Goal: Information Seeking & Learning: Learn about a topic

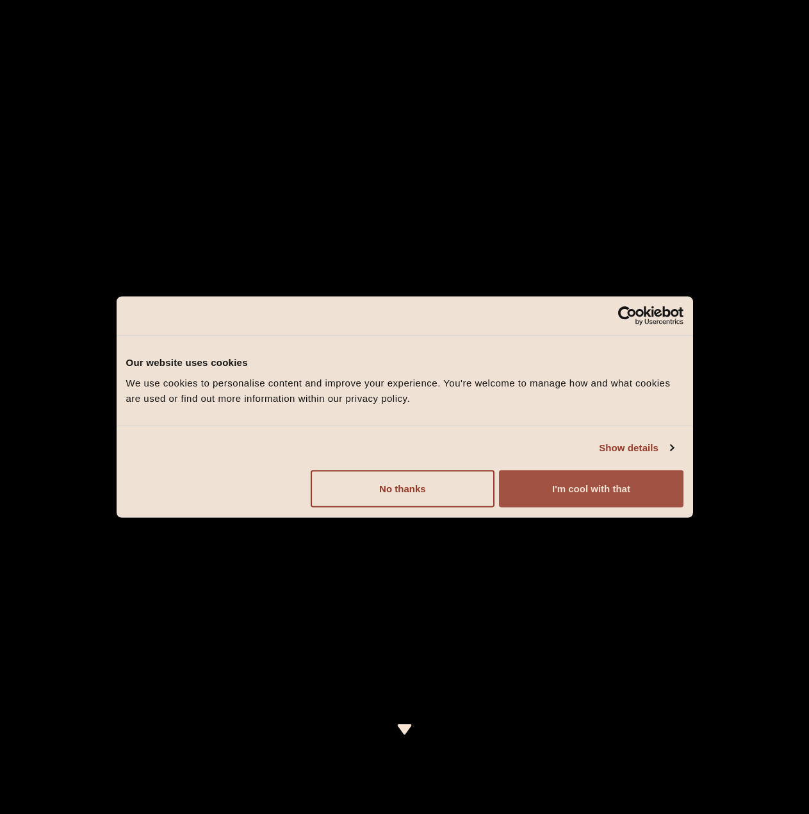
click at [554, 483] on button "I'm cool with that" at bounding box center [591, 488] width 184 height 37
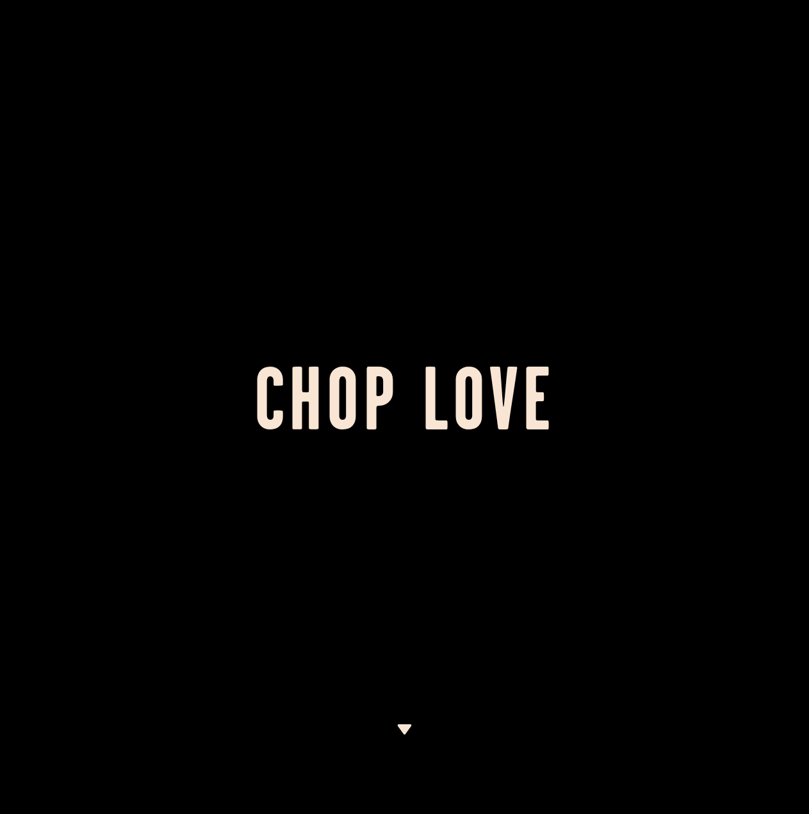
click at [260, 121] on div at bounding box center [404, 407] width 809 height 814
click at [515, 133] on div at bounding box center [404, 407] width 809 height 814
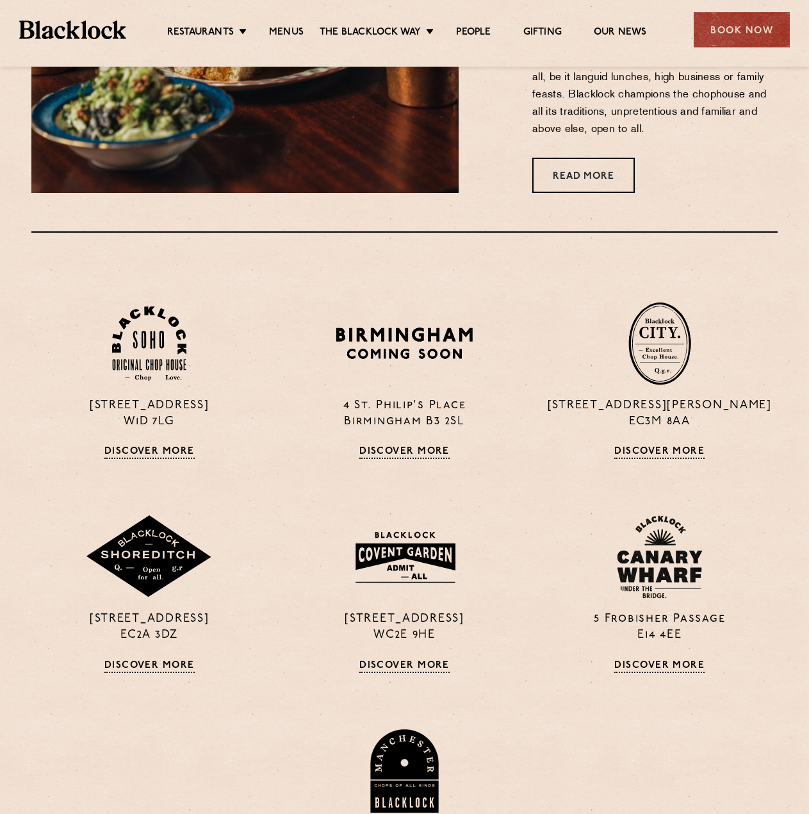
scroll to position [1089, 0]
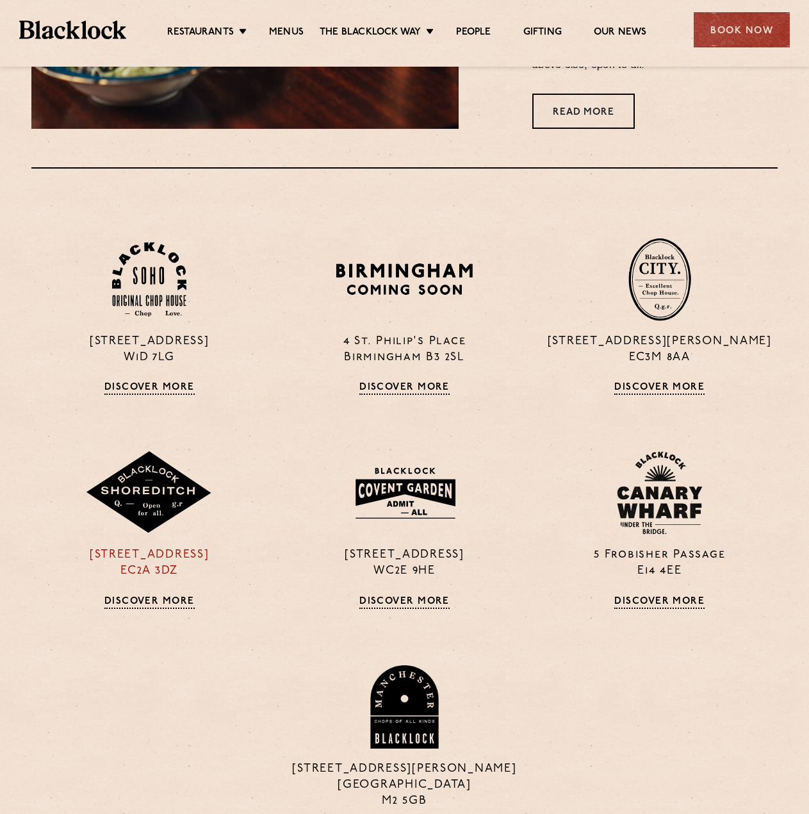
click at [135, 521] on img at bounding box center [149, 492] width 128 height 83
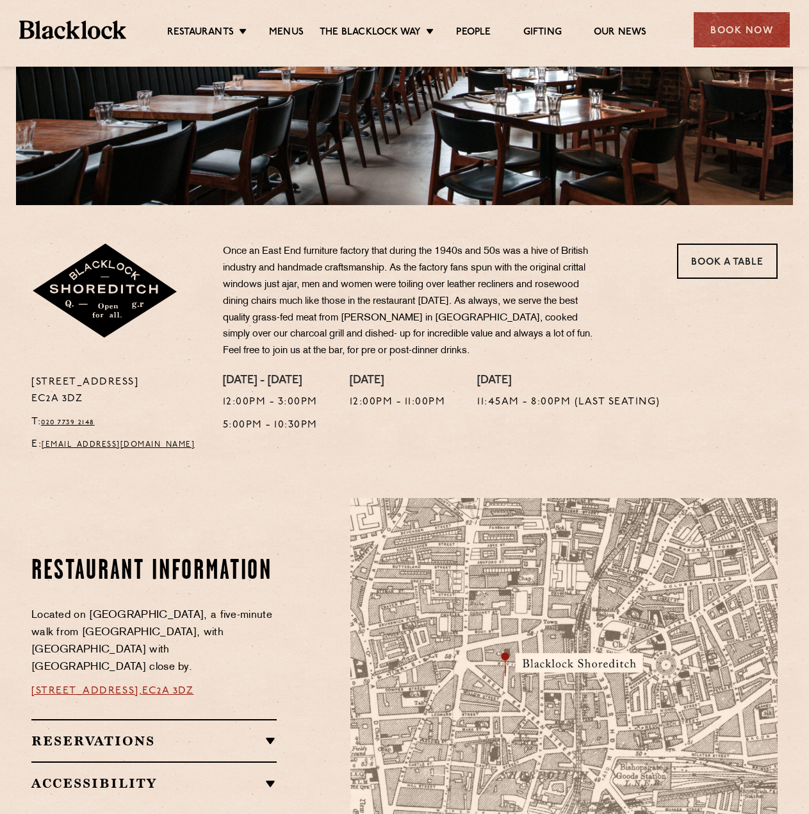
scroll to position [320, 0]
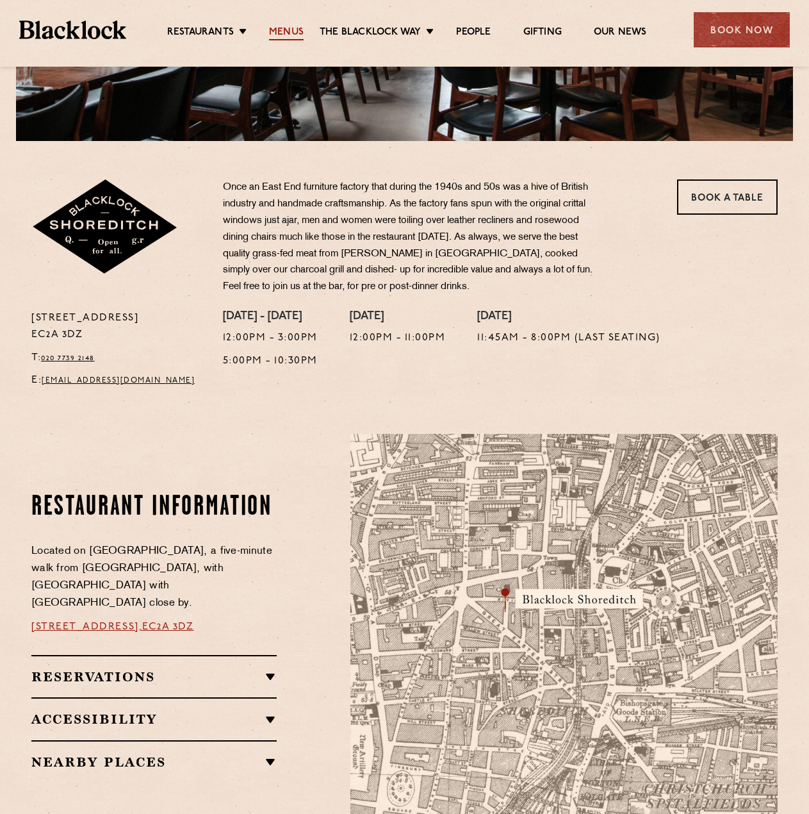
click at [288, 39] on link "Menus" at bounding box center [286, 33] width 35 height 14
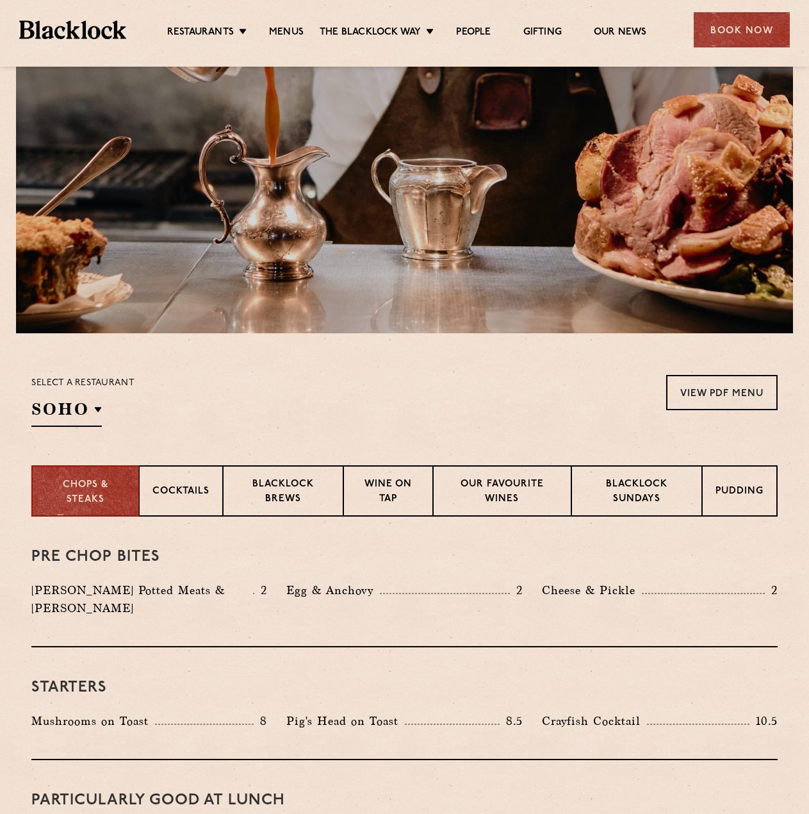
scroll to position [192, 0]
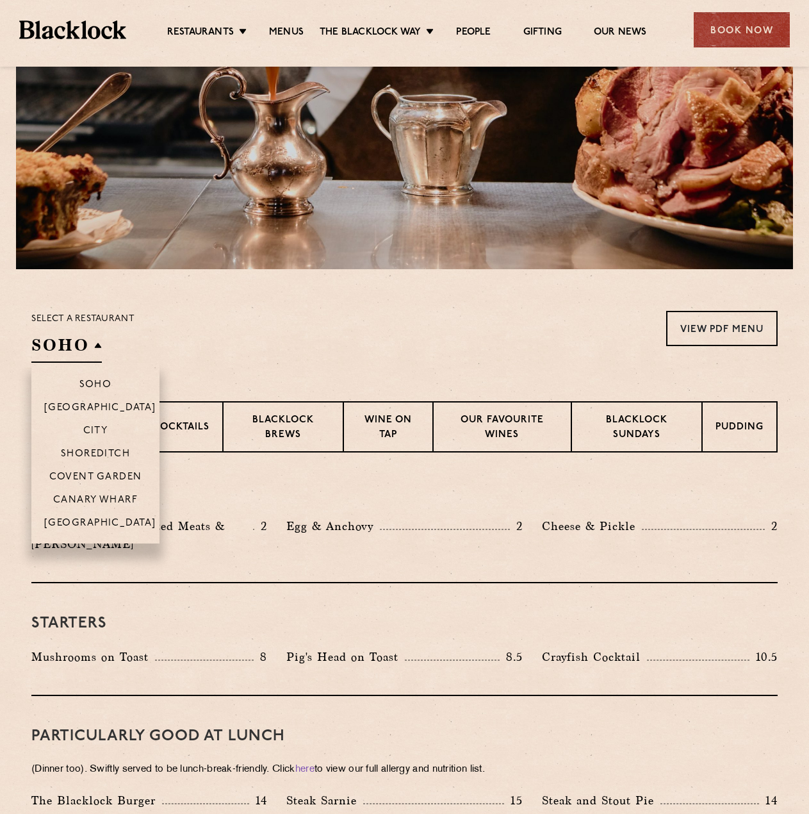
click at [77, 343] on h2 "SOHO" at bounding box center [66, 348] width 70 height 29
click at [103, 452] on p "Shoreditch" at bounding box center [96, 455] width 70 height 13
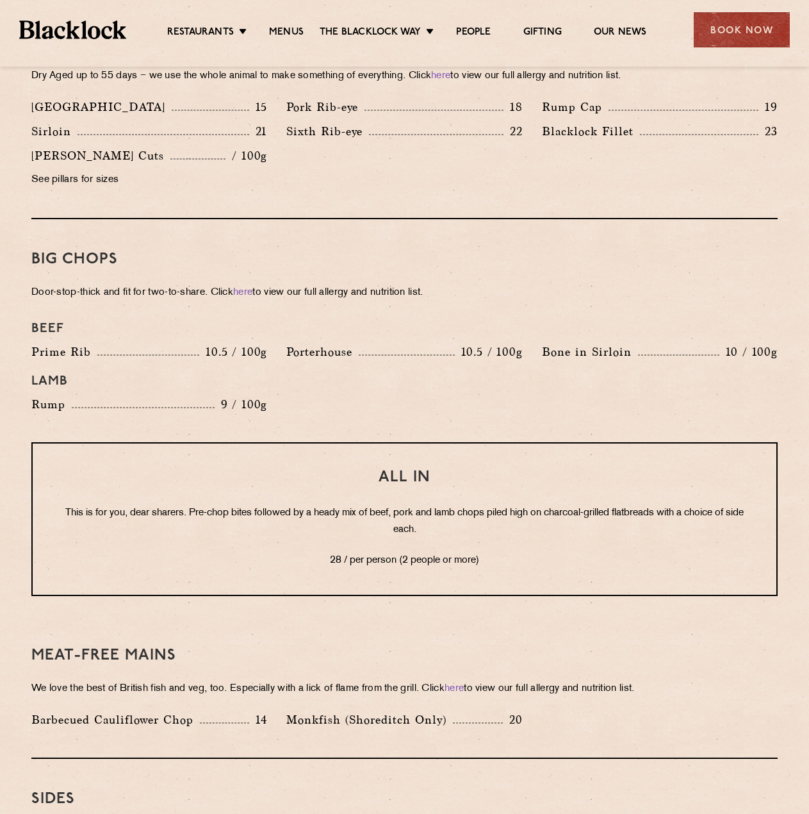
scroll to position [1346, 0]
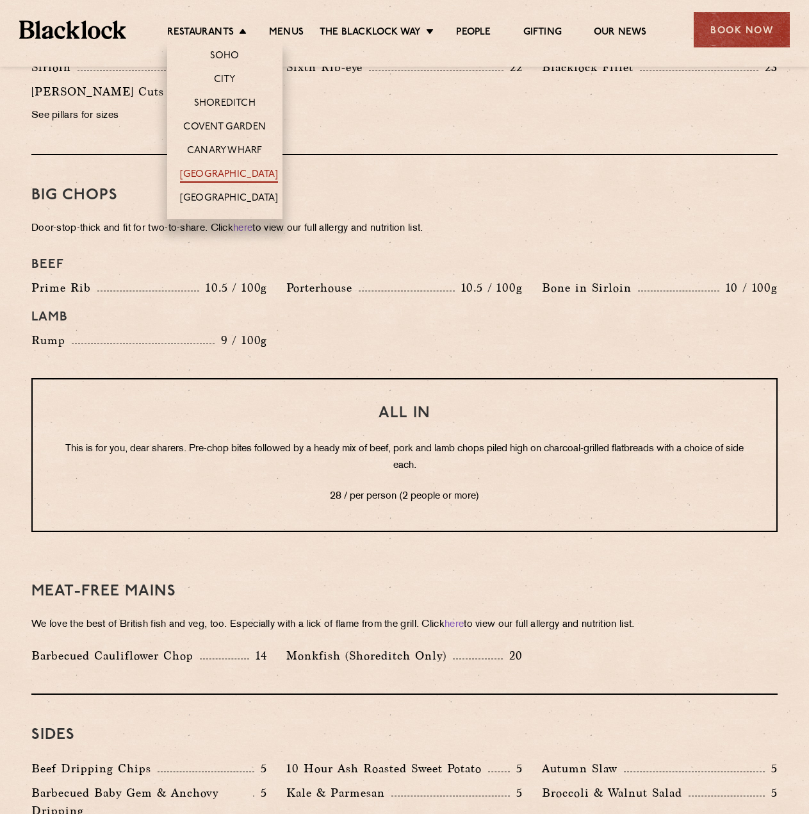
click at [213, 172] on link "[GEOGRAPHIC_DATA]" at bounding box center [229, 176] width 98 height 14
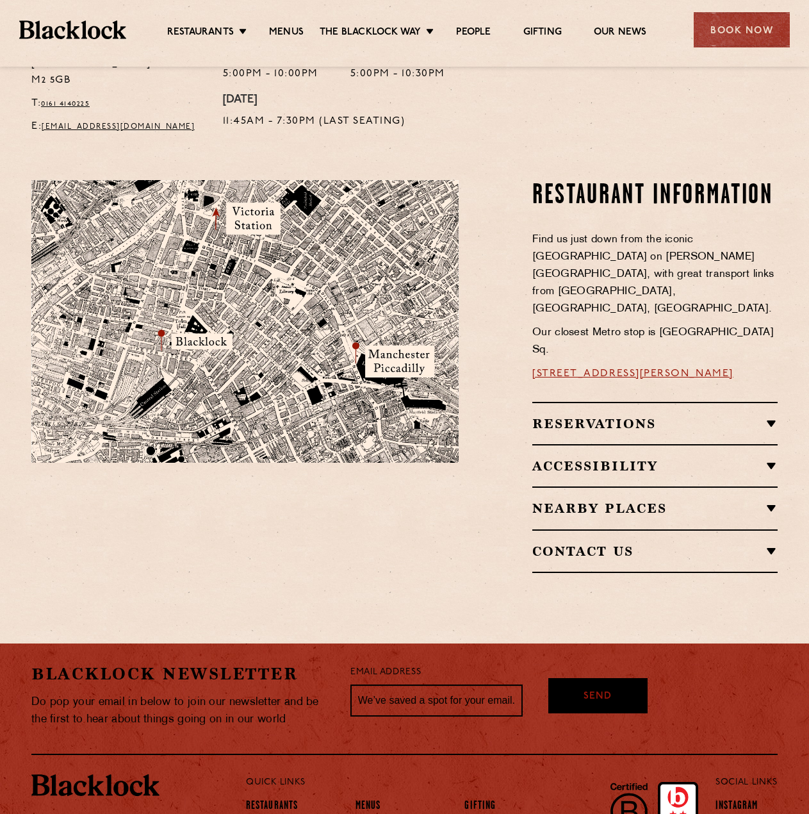
scroll to position [449, 0]
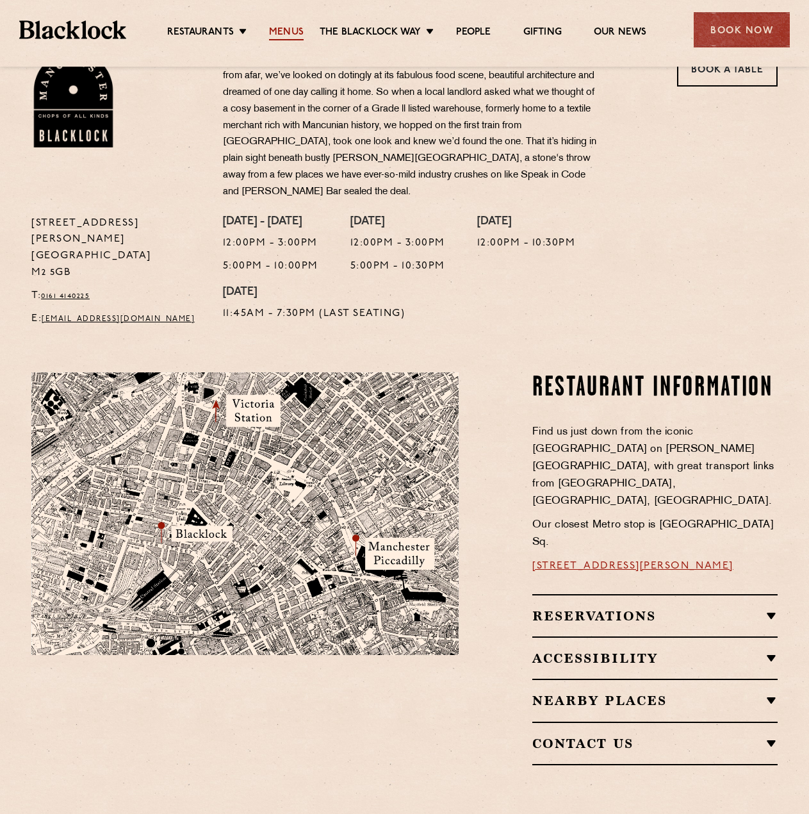
click at [294, 35] on link "Menus" at bounding box center [286, 33] width 35 height 14
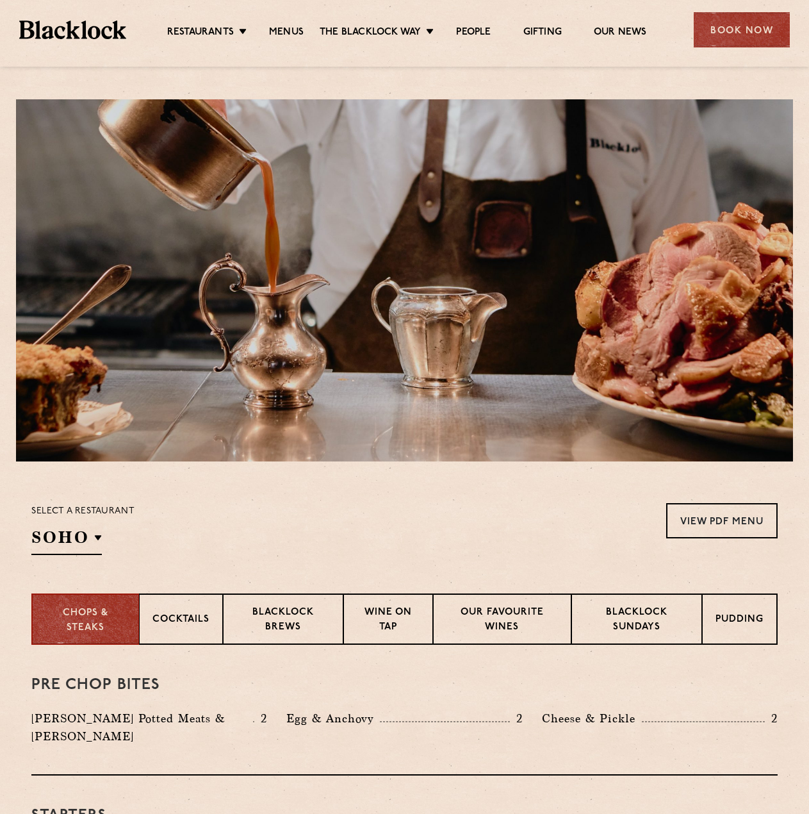
scroll to position [256, 0]
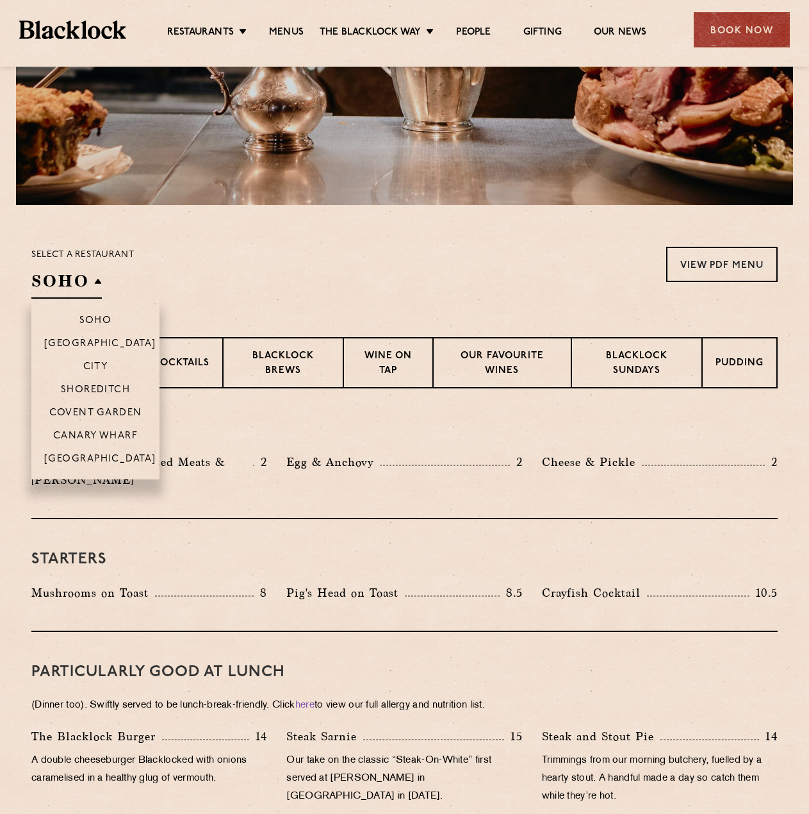
click at [76, 286] on h2 "SOHO" at bounding box center [66, 284] width 70 height 29
click at [92, 457] on p "[GEOGRAPHIC_DATA]" at bounding box center [100, 460] width 112 height 13
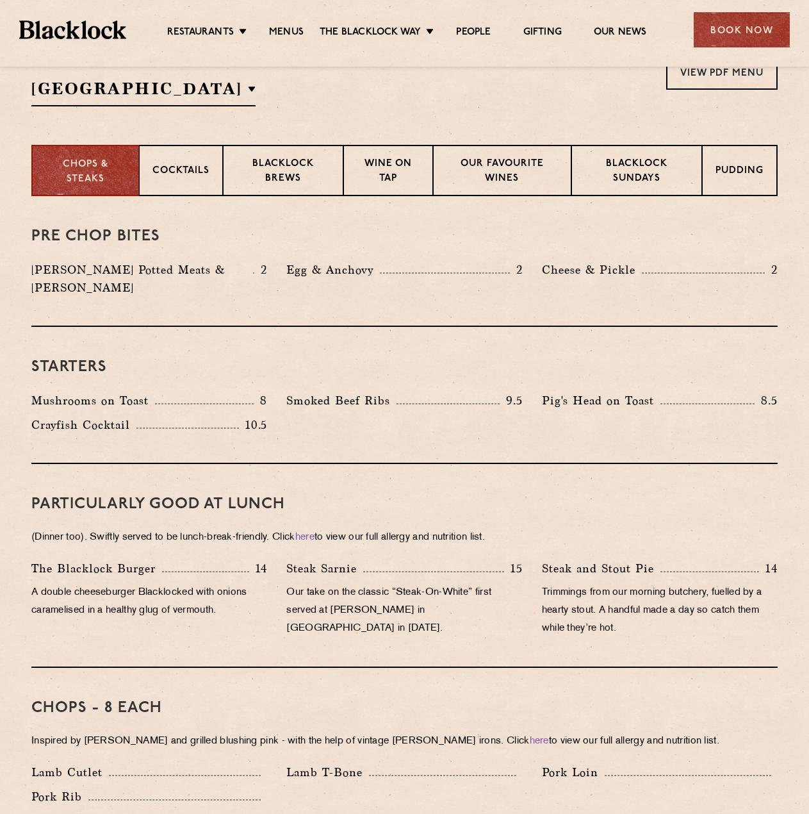
scroll to position [128, 0]
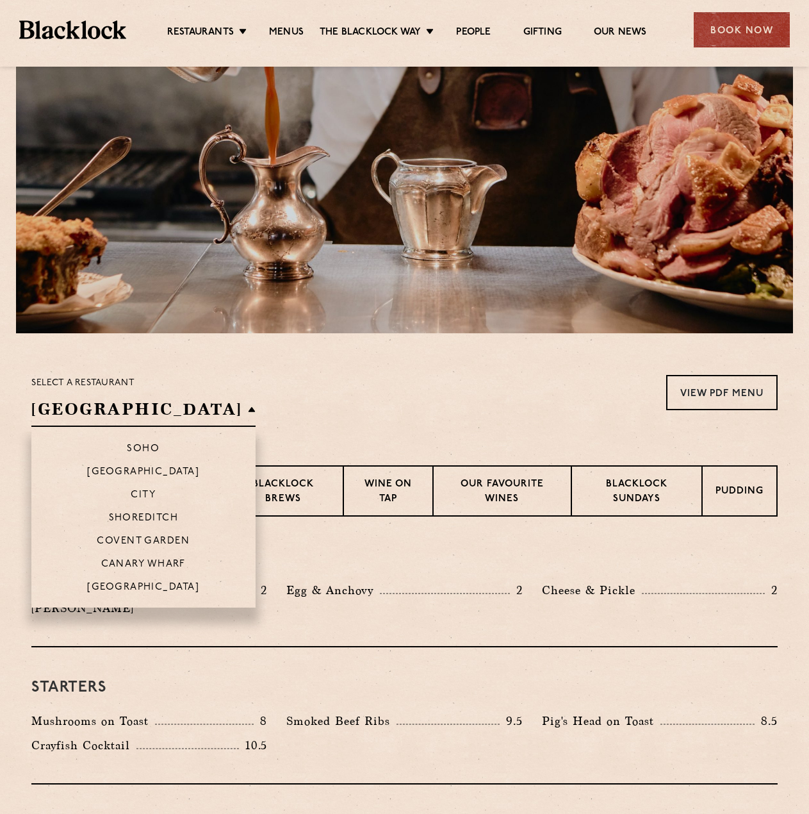
click at [155, 409] on h2 "[GEOGRAPHIC_DATA]" at bounding box center [143, 412] width 224 height 29
click at [127, 451] on p "Soho" at bounding box center [143, 449] width 33 height 13
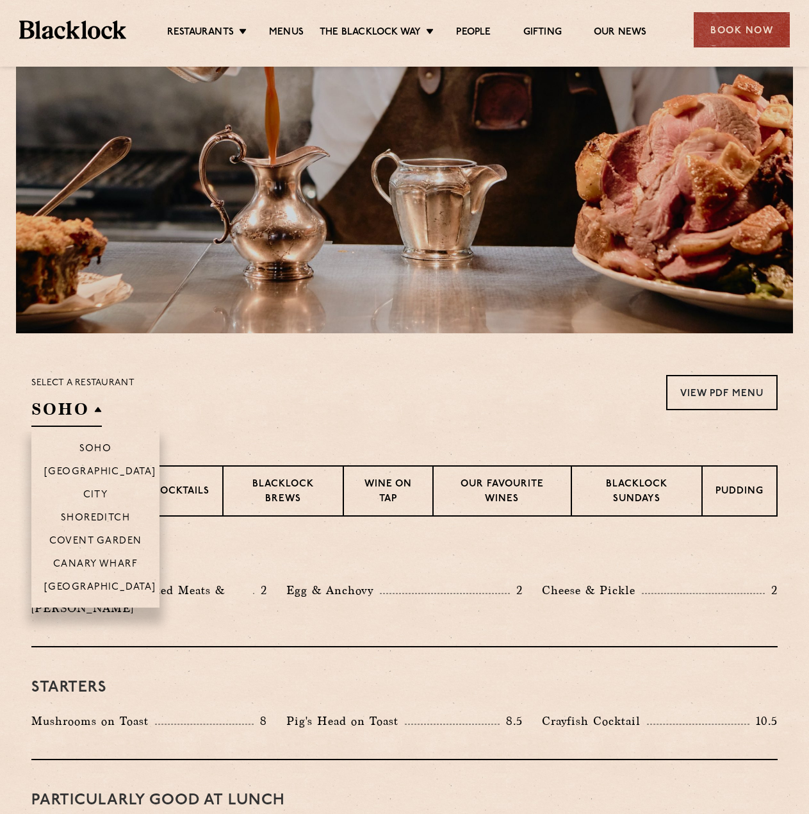
click at [88, 404] on h2 "Soho" at bounding box center [66, 412] width 70 height 29
click at [96, 513] on p "Shoreditch" at bounding box center [96, 519] width 70 height 13
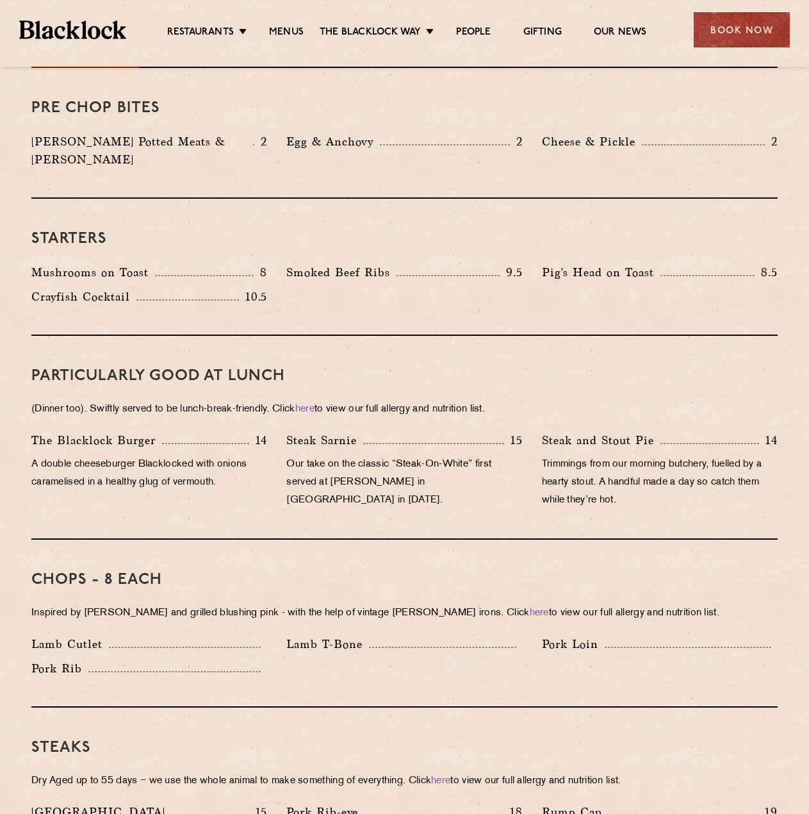
scroll to position [320, 0]
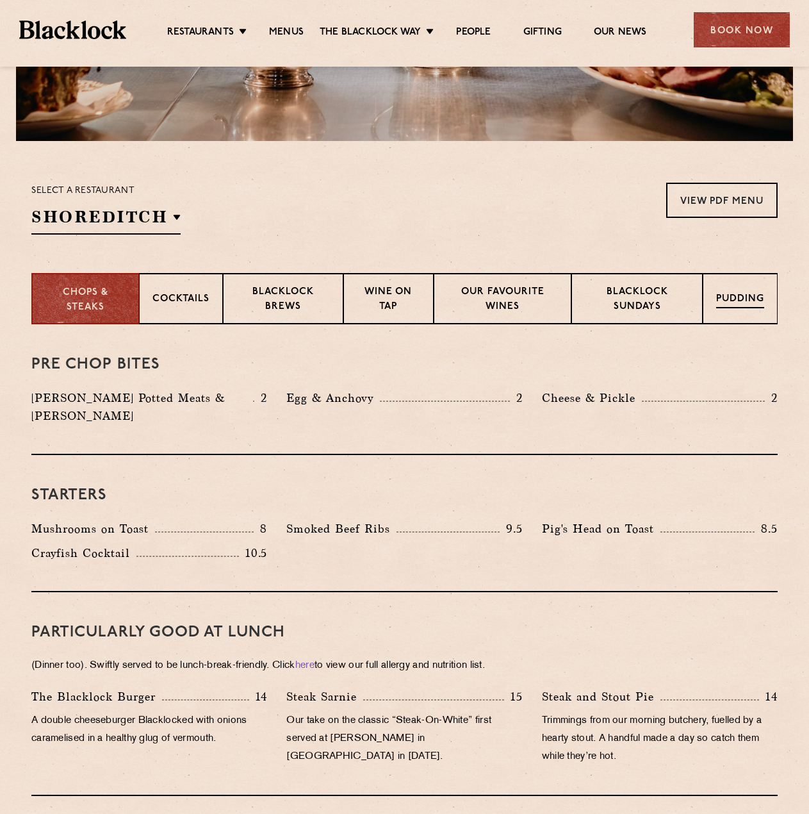
click at [736, 303] on p "Pudding" at bounding box center [740, 300] width 48 height 16
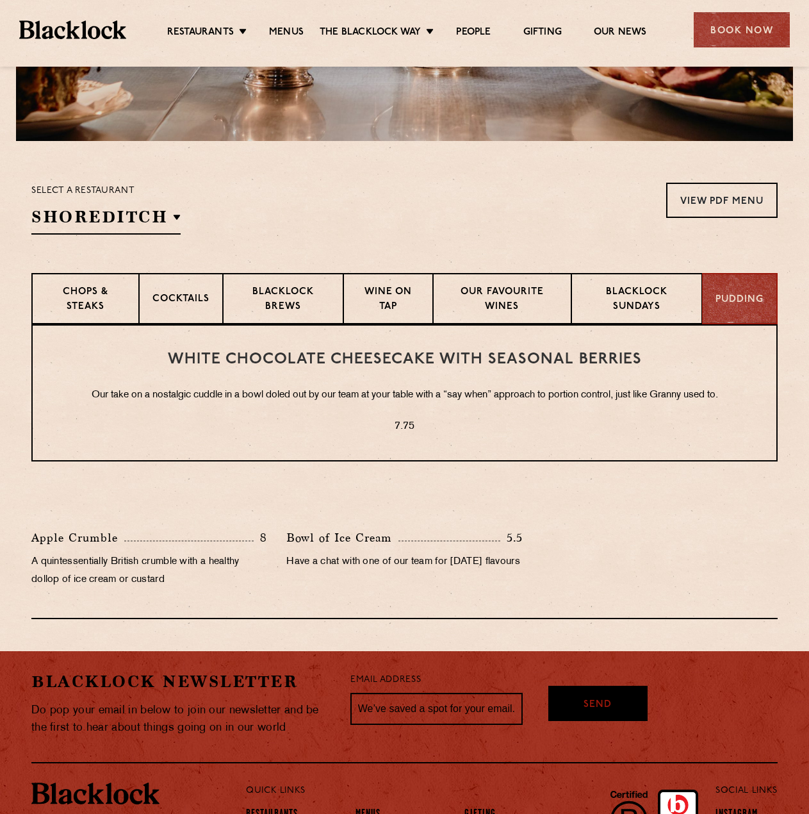
click at [302, 368] on div "White Chocolate Cheesecake with Seasonal Berries Our take on a nostalgic cuddle…" at bounding box center [404, 392] width 747 height 137
